Goal: Task Accomplishment & Management: Use online tool/utility

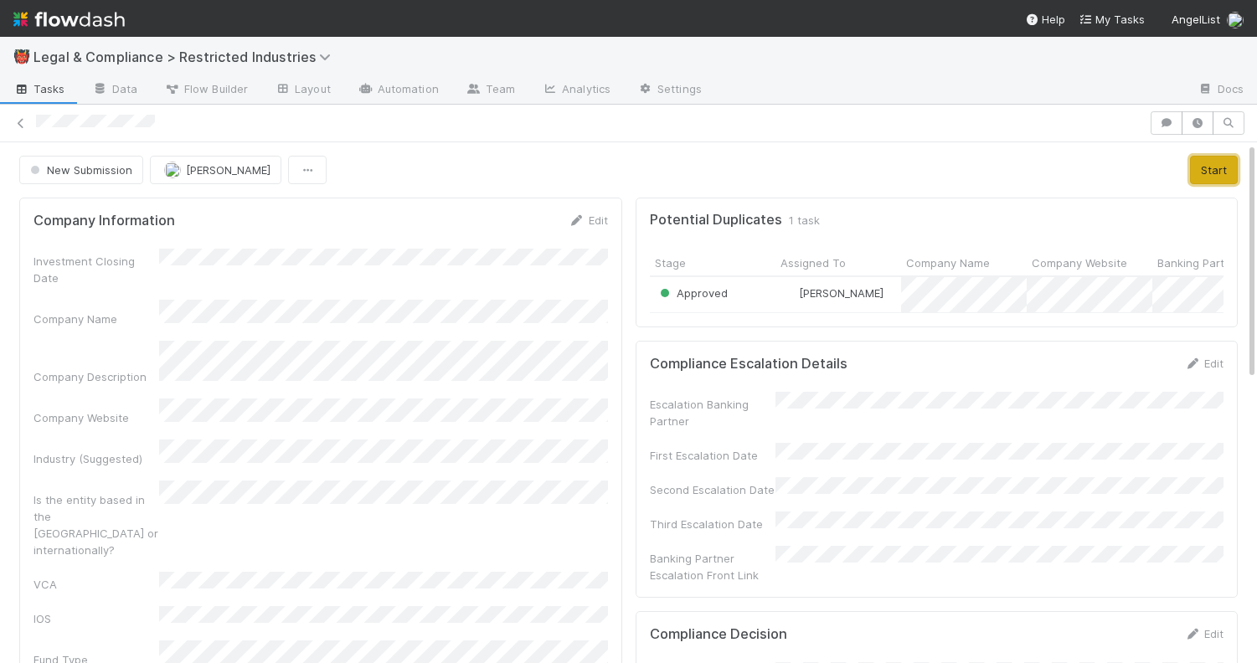
click at [1209, 173] on button "Start" at bounding box center [1214, 170] width 48 height 28
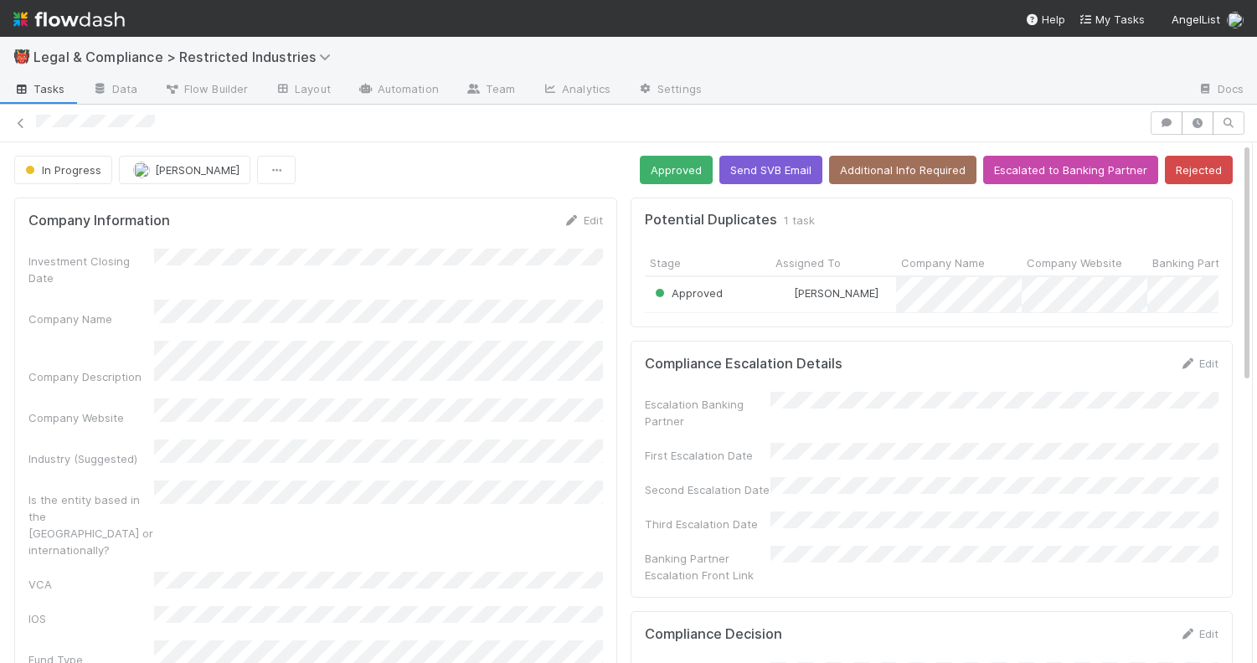
click at [749, 286] on div "Approved" at bounding box center [708, 295] width 126 height 36
click at [402, 232] on form "Company Information Edit Investment Closing Date Company Name Company Descripti…" at bounding box center [321, 502] width 575 height 580
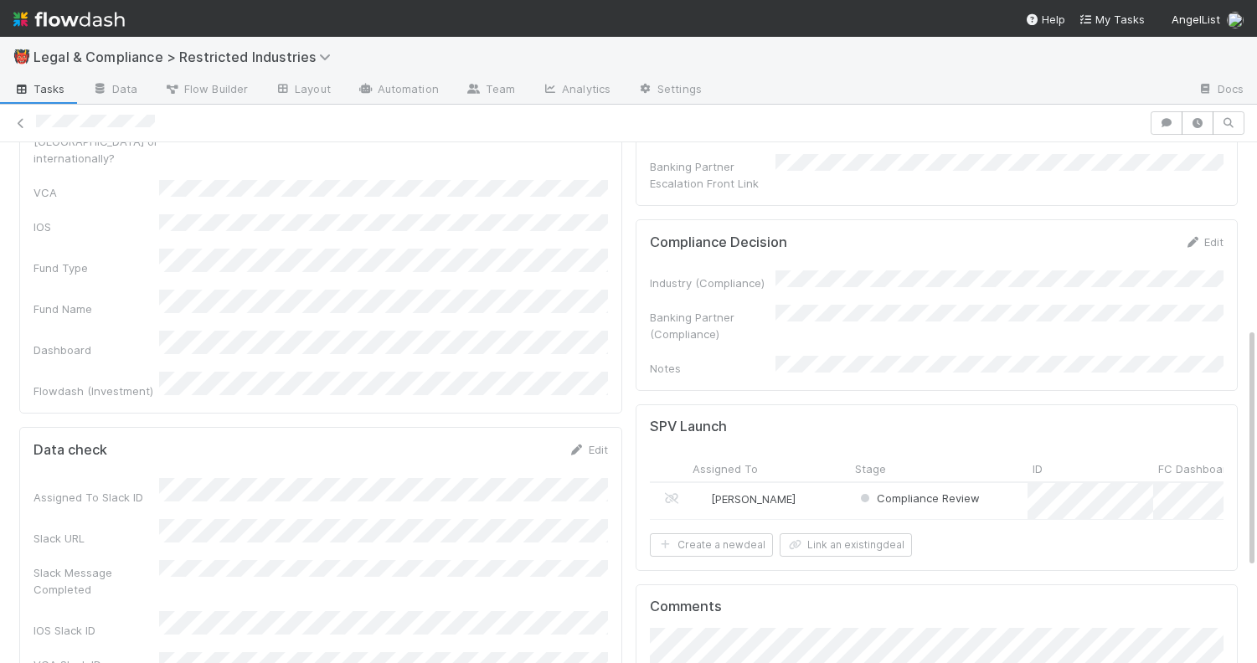
scroll to position [400, 0]
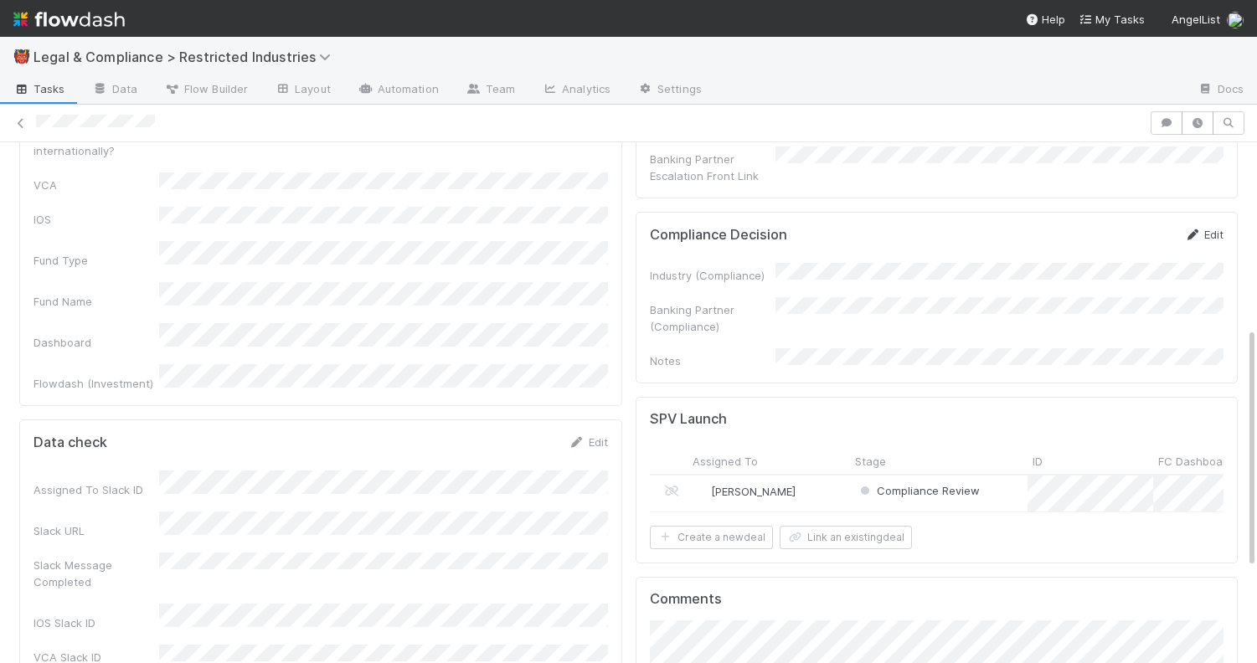
click at [1197, 230] on icon at bounding box center [1192, 235] width 17 height 11
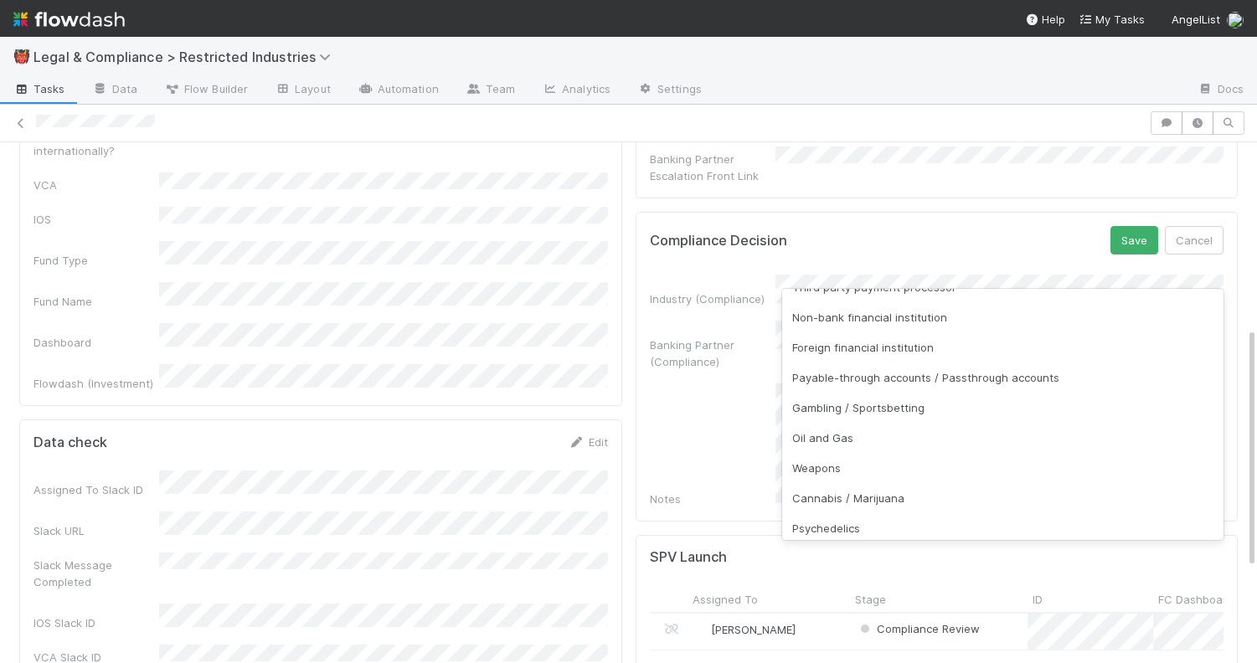
scroll to position [263, 0]
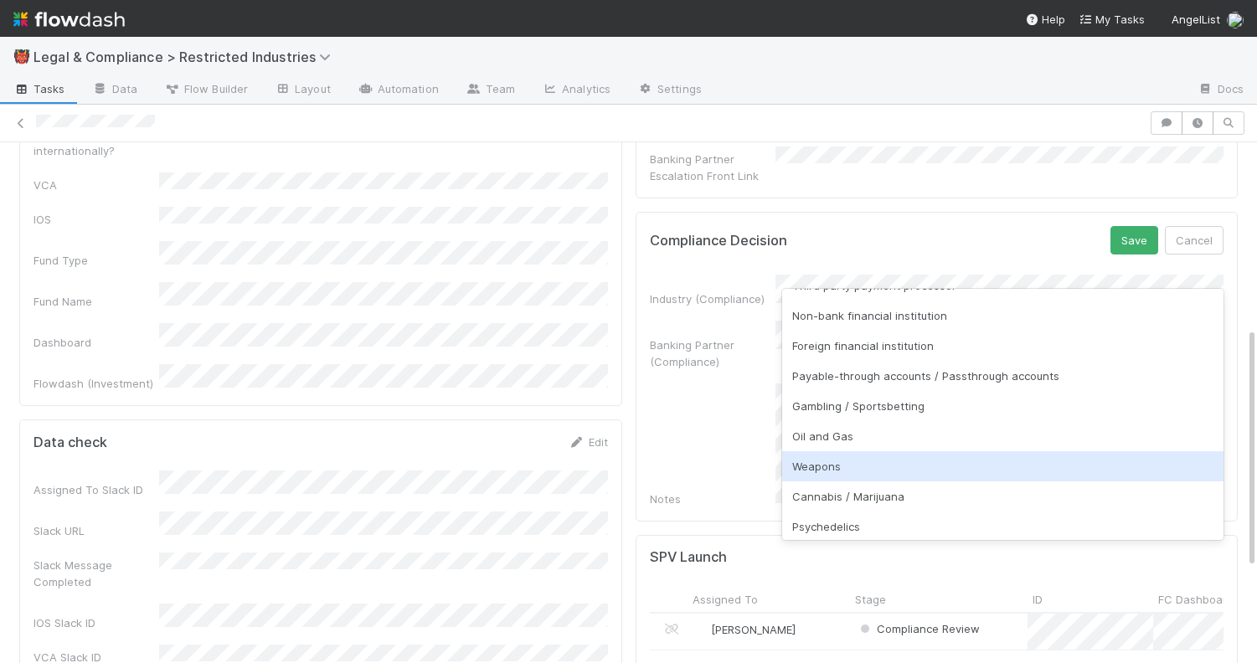
click at [838, 475] on div "Weapons" at bounding box center [1003, 466] width 442 height 30
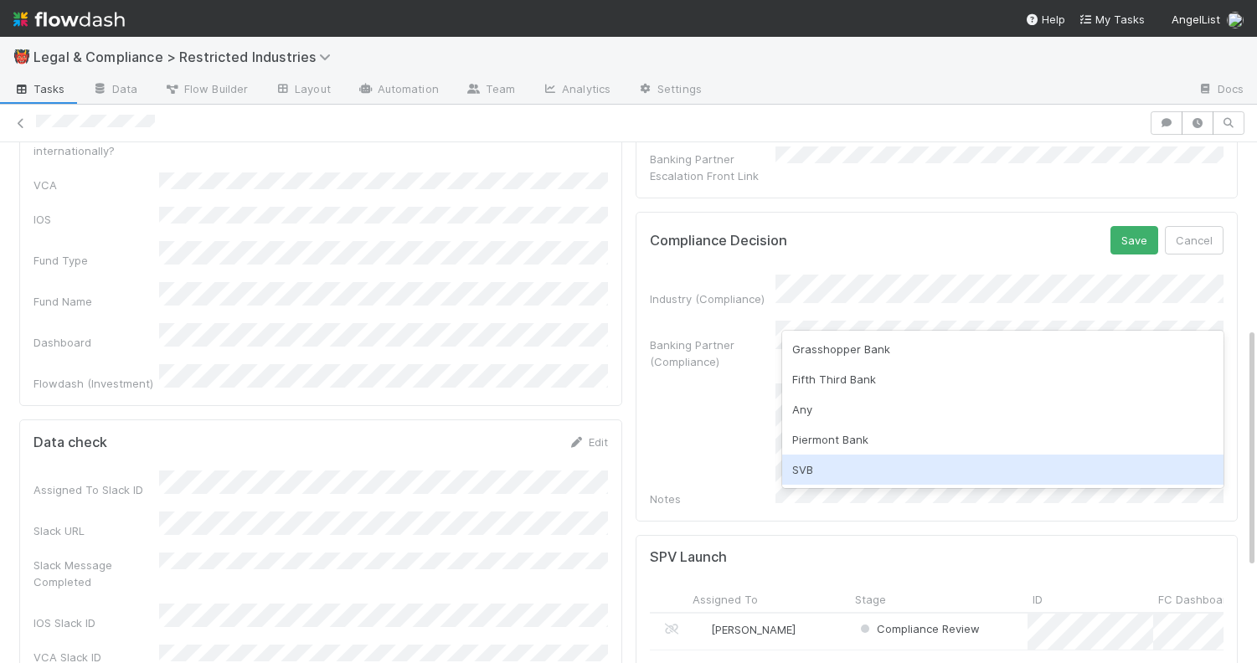
click at [841, 475] on div "SVB" at bounding box center [1003, 470] width 442 height 30
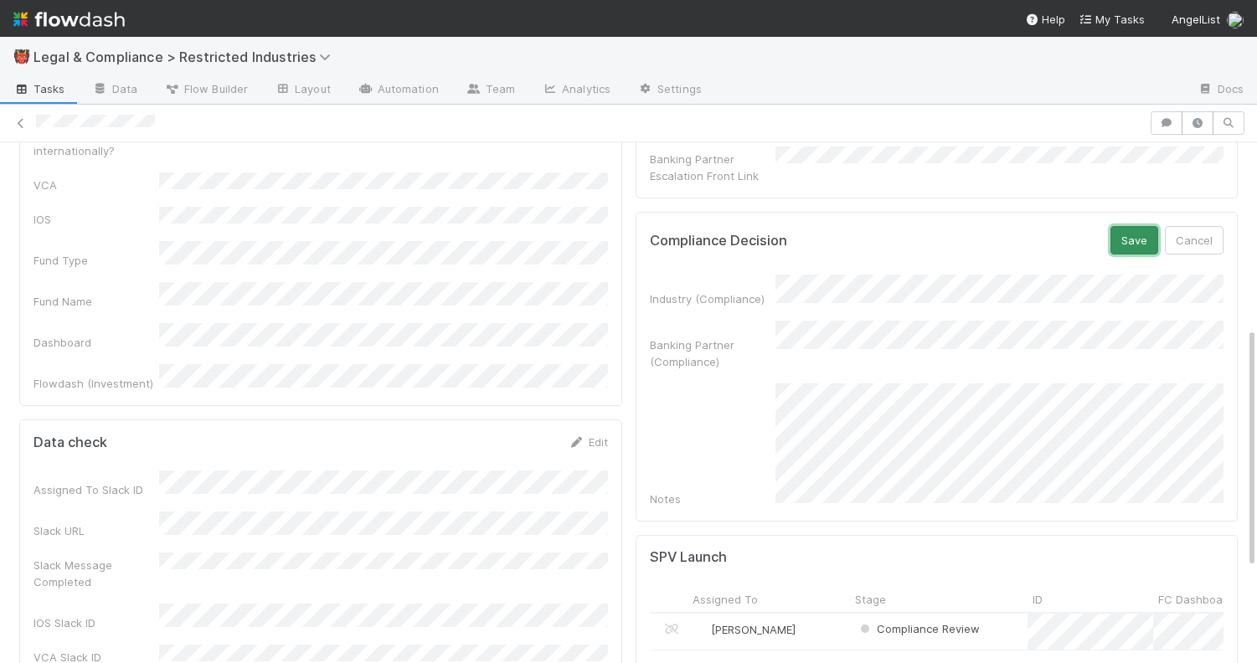
click at [1132, 226] on button "Save" at bounding box center [1135, 240] width 48 height 28
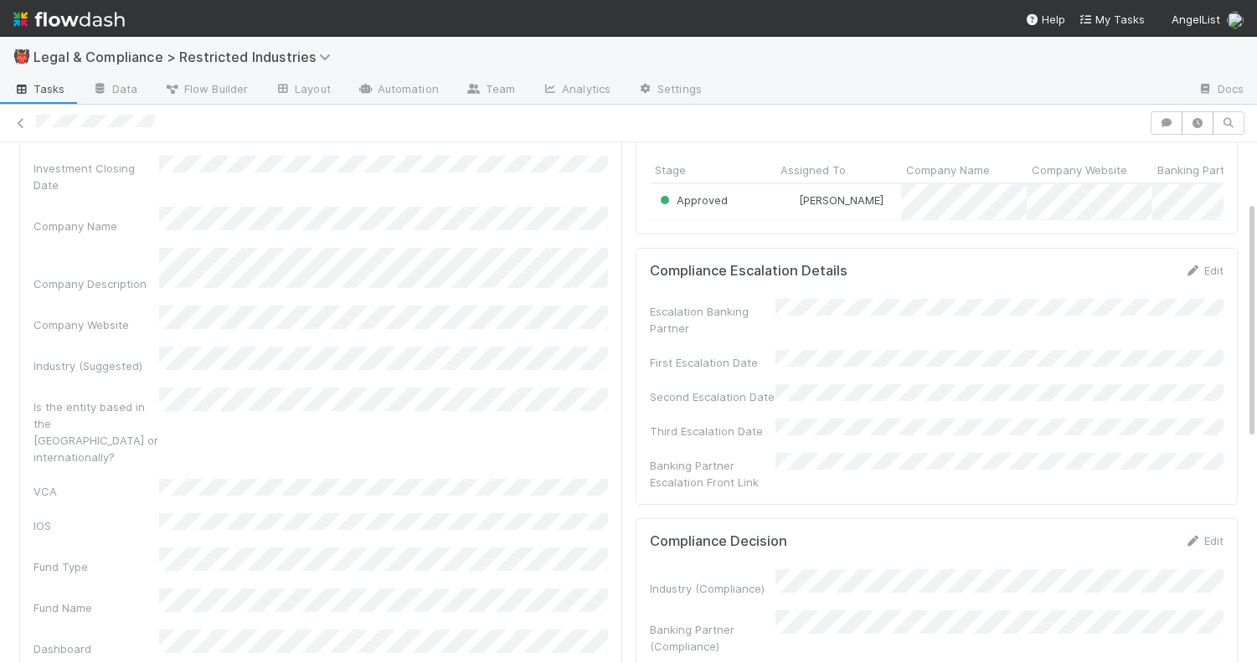
scroll to position [0, 0]
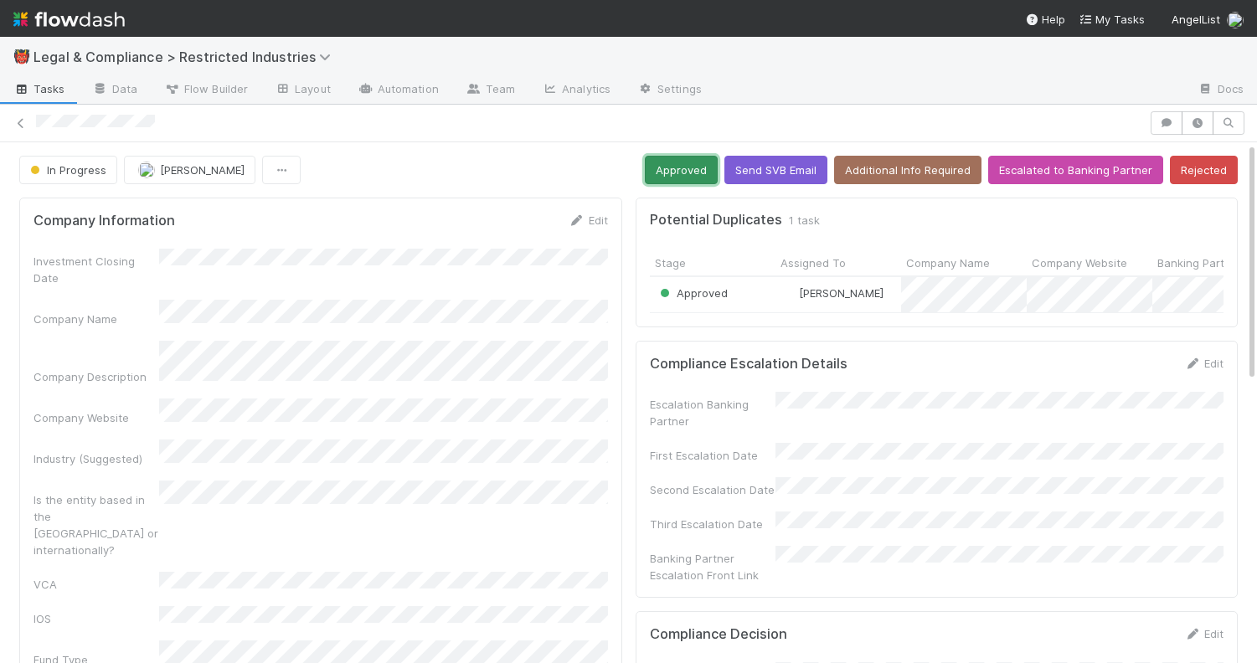
click at [685, 168] on button "Approved" at bounding box center [681, 170] width 73 height 28
